Goal: Use online tool/utility: Use online tool/utility

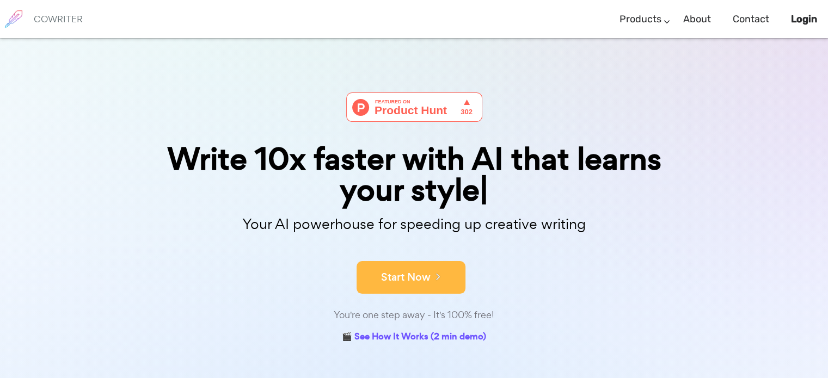
click at [415, 275] on button "Start Now" at bounding box center [410, 277] width 109 height 33
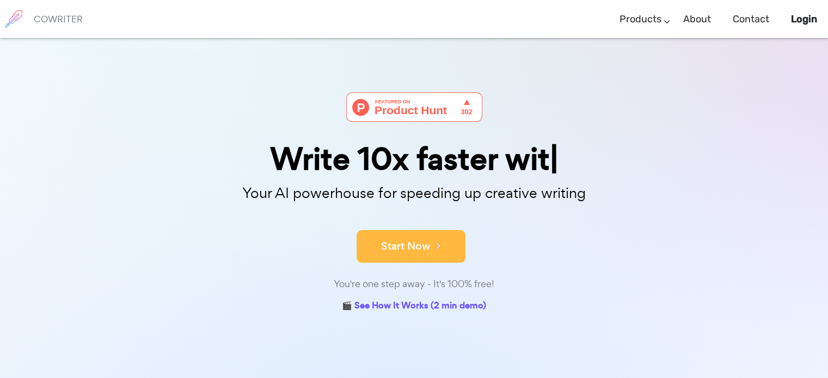
click at [437, 243] on icon at bounding box center [436, 245] width 10 height 12
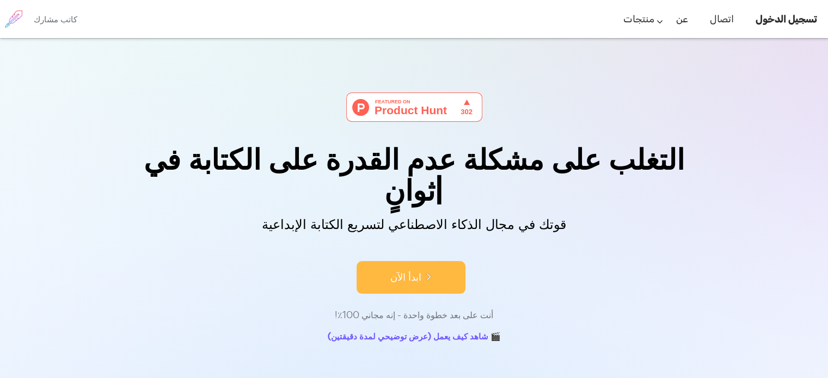
click at [429, 261] on button "ابدأ الآن" at bounding box center [410, 277] width 109 height 33
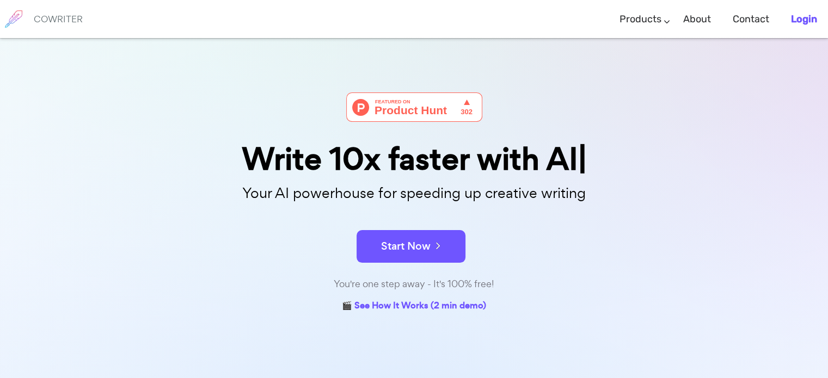
click at [792, 25] on link "Login" at bounding box center [804, 19] width 26 height 32
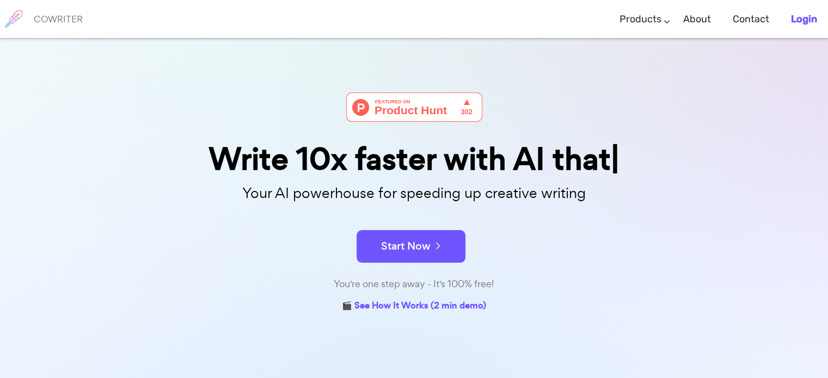
click at [797, 24] on b "Login" at bounding box center [804, 19] width 26 height 12
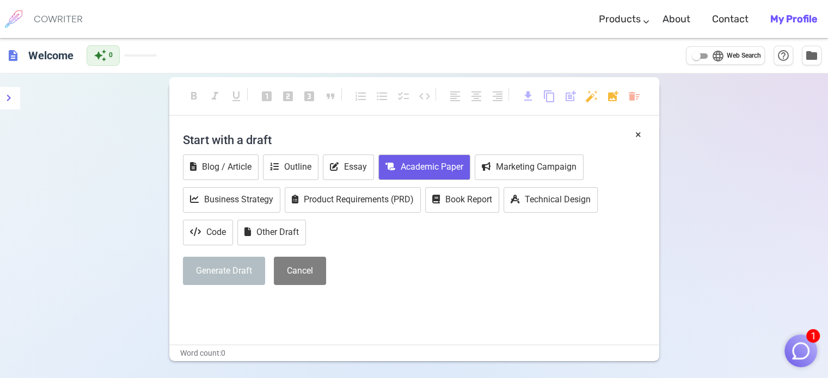
click at [416, 161] on button "Academic Paper" at bounding box center [424, 168] width 92 height 26
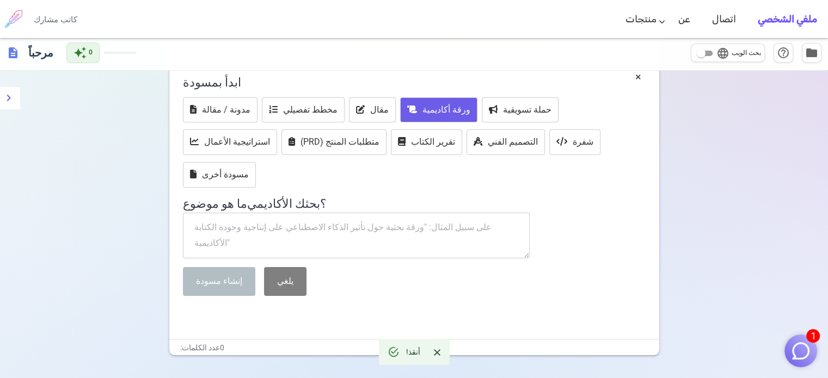
scroll to position [91, 0]
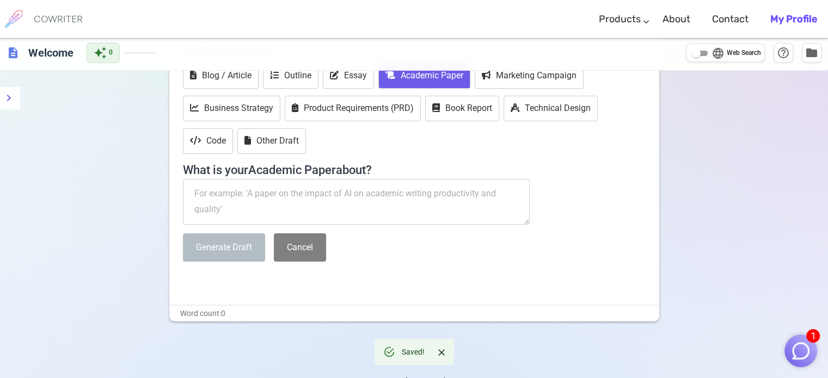
click at [377, 187] on textarea at bounding box center [356, 202] width 347 height 46
paste textarea "الفصام (Schizophrenia)"
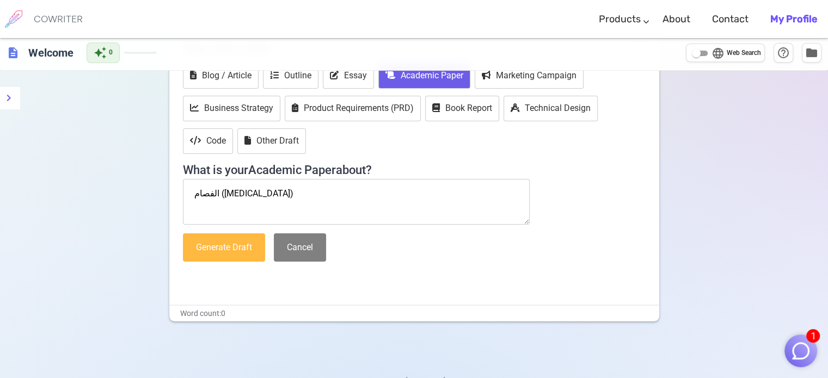
type textarea "الفصام (Schizophrenia)"
click at [243, 246] on button "Generate Draft" at bounding box center [224, 247] width 82 height 29
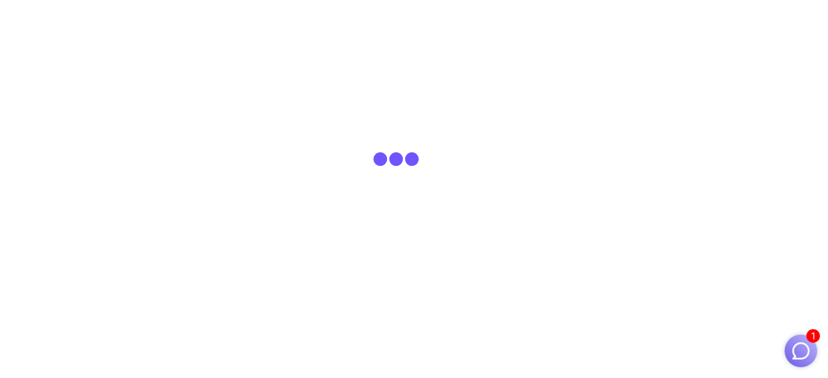
scroll to position [0, 0]
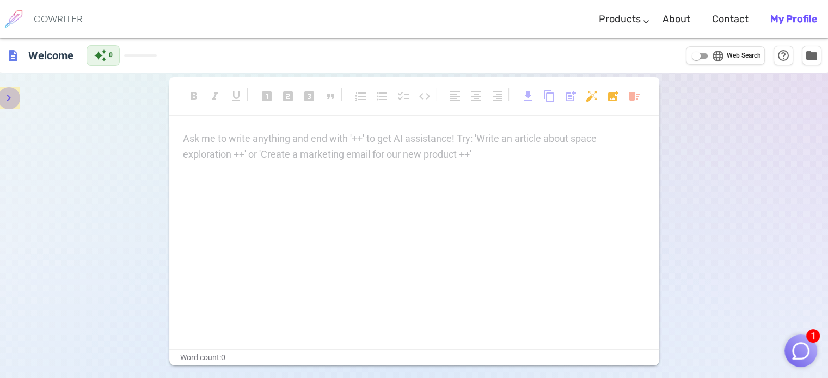
click at [10, 99] on icon "menu" at bounding box center [9, 98] width 4 height 7
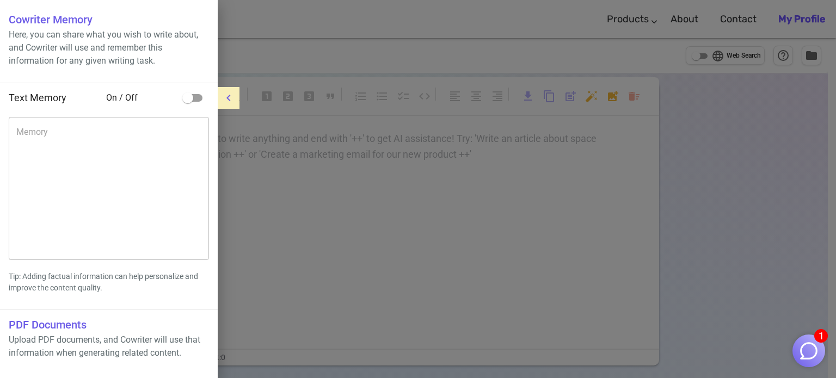
click at [317, 145] on div at bounding box center [418, 189] width 836 height 378
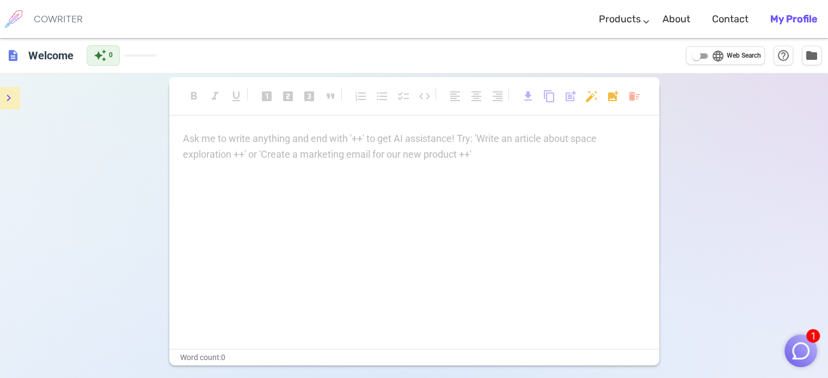
click at [349, 127] on div "format_bold format_italic format_underlined looks_one looks_two looks_3 format_…" at bounding box center [414, 224] width 490 height 284
click at [342, 144] on p "Ask me to write anything and end with '++' to get AI assistance! Try: 'Write an…" at bounding box center [414, 139] width 463 height 16
